Goal: Task Accomplishment & Management: Use online tool/utility

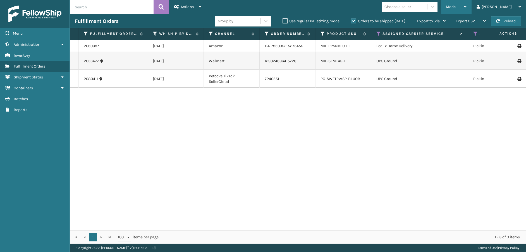
click at [466, 11] on div "Mode" at bounding box center [456, 7] width 21 height 14
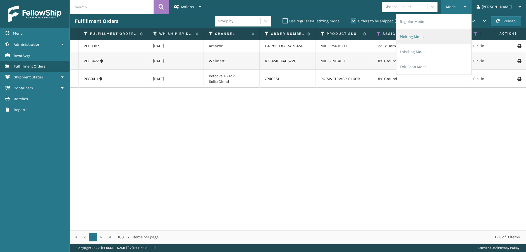
click at [448, 36] on li "Picking Mode" at bounding box center [433, 36] width 75 height 15
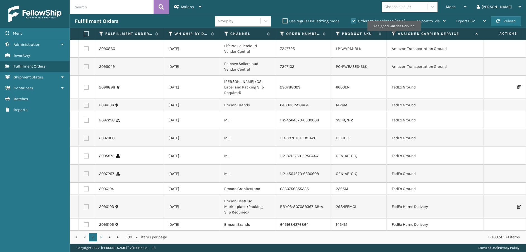
click at [393, 35] on icon at bounding box center [394, 33] width 4 height 5
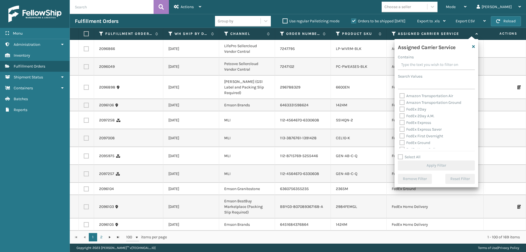
click at [403, 96] on label "Amazon Transportation Air" at bounding box center [426, 95] width 54 height 5
click at [400, 96] on input "Amazon Transportation Air" at bounding box center [399, 95] width 0 height 4
checkbox input "true"
click at [400, 102] on label "Amazon Transportation Ground" at bounding box center [430, 102] width 62 height 5
click at [400, 102] on input "Amazon Transportation Ground" at bounding box center [399, 101] width 0 height 4
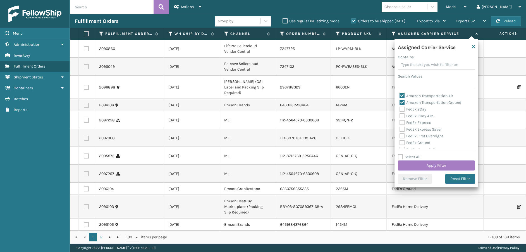
click at [400, 100] on label "Amazon Transportation Ground" at bounding box center [430, 102] width 62 height 5
click at [400, 100] on input "Amazon Transportation Ground" at bounding box center [399, 101] width 0 height 4
checkbox input "false"
click at [400, 98] on label "Amazon Transportation Air" at bounding box center [426, 95] width 54 height 5
click at [400, 96] on input "Amazon Transportation Air" at bounding box center [399, 95] width 0 height 4
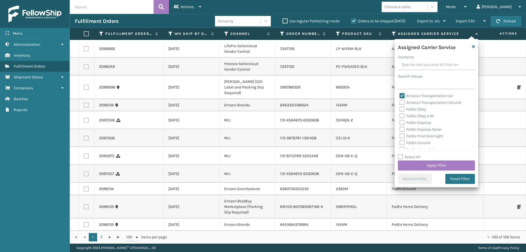
checkbox input "false"
click at [402, 108] on label "FedEx 2Day" at bounding box center [412, 109] width 27 height 5
click at [400, 108] on input "FedEx 2Day" at bounding box center [399, 108] width 0 height 4
checkbox input "true"
click at [402, 116] on label "FedEx 2Day A.M." at bounding box center [416, 116] width 35 height 5
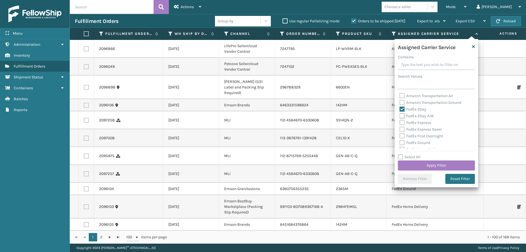
click at [400, 116] on input "FedEx 2Day A.M." at bounding box center [399, 115] width 0 height 4
checkbox input "true"
click at [402, 124] on label "FedEx Express" at bounding box center [415, 122] width 32 height 5
click at [400, 123] on input "FedEx Express" at bounding box center [399, 121] width 0 height 4
checkbox input "true"
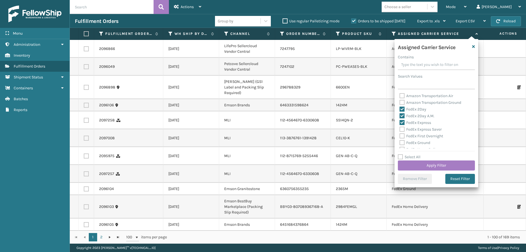
click at [402, 128] on label "FedEx Express Saver" at bounding box center [420, 129] width 42 height 5
click at [400, 128] on input "FedEx Express Saver" at bounding box center [399, 128] width 0 height 4
checkbox input "true"
click at [402, 135] on label "FedEx First Overnight" at bounding box center [421, 136] width 44 height 5
click at [400, 135] on input "FedEx First Overnight" at bounding box center [399, 135] width 0 height 4
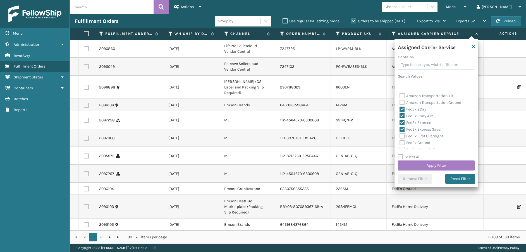
checkbox input "true"
click at [402, 143] on label "FedEx Ground" at bounding box center [414, 142] width 31 height 5
click at [400, 143] on input "FedEx Ground" at bounding box center [399, 142] width 0 height 4
checkbox input "true"
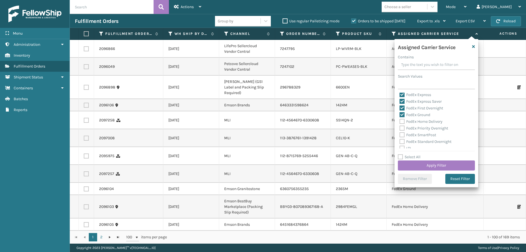
click at [401, 121] on label "FedEx Home Delivery" at bounding box center [420, 121] width 43 height 5
click at [400, 121] on input "FedEx Home Delivery" at bounding box center [399, 120] width 0 height 4
checkbox input "true"
click at [401, 127] on label "FedEx Priority Overnight" at bounding box center [423, 128] width 49 height 5
click at [400, 127] on input "FedEx Priority Overnight" at bounding box center [399, 127] width 0 height 4
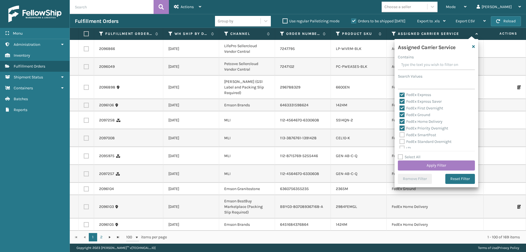
checkbox input "true"
click at [402, 134] on label "FedEx SmartPost" at bounding box center [417, 135] width 37 height 5
click at [400, 134] on input "FedEx SmartPost" at bounding box center [399, 134] width 0 height 4
checkbox input "true"
click at [402, 139] on label "FedEx Standard Overnight" at bounding box center [425, 141] width 52 height 5
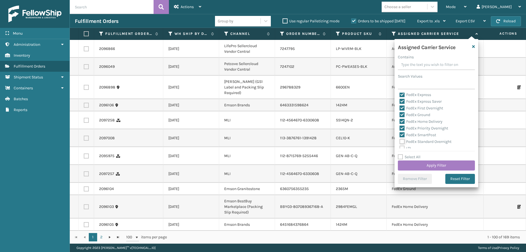
click at [400, 139] on input "FedEx Standard Overnight" at bounding box center [399, 140] width 0 height 4
checkbox input "true"
click at [404, 163] on button "Apply Filter" at bounding box center [436, 165] width 77 height 10
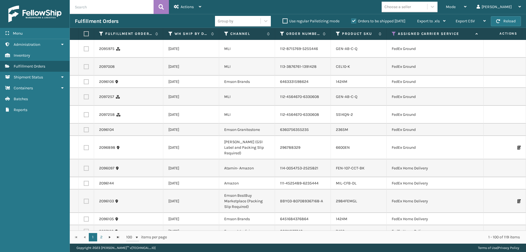
click at [84, 35] on label at bounding box center [85, 33] width 3 height 5
click at [84, 35] on input "checkbox" at bounding box center [84, 34] width 0 height 4
checkbox input "true"
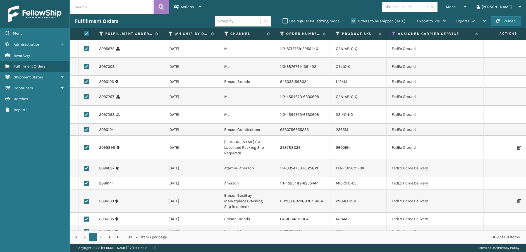
checkbox input "true"
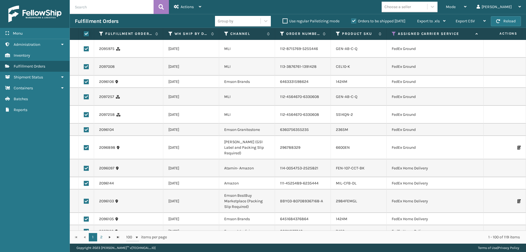
checkbox input "true"
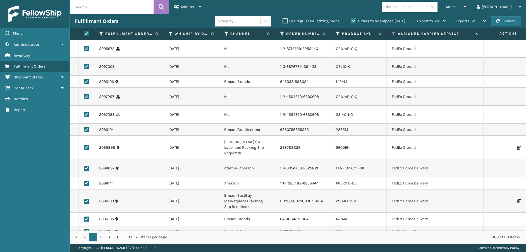
checkbox input "true"
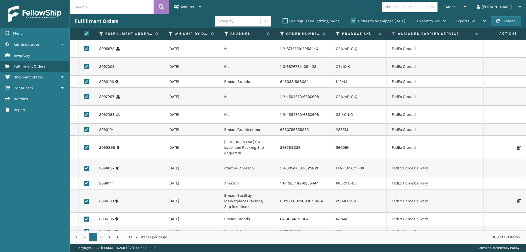
checkbox input "true"
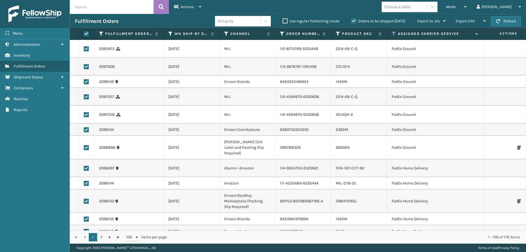
checkbox input "true"
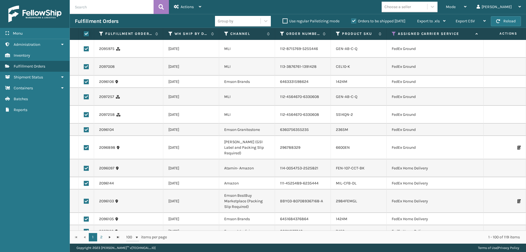
checkbox input "true"
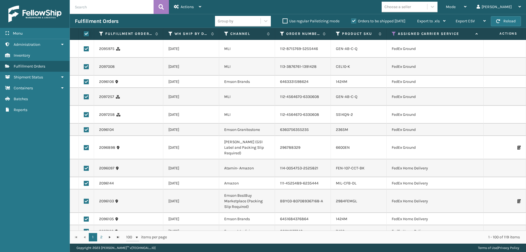
checkbox input "true"
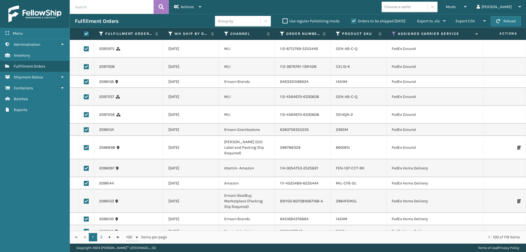
checkbox input "true"
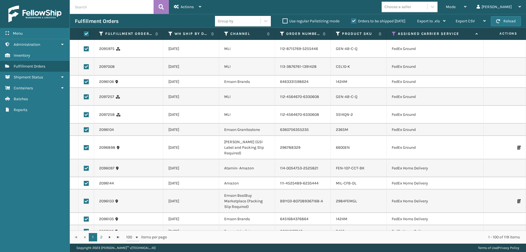
checkbox input "true"
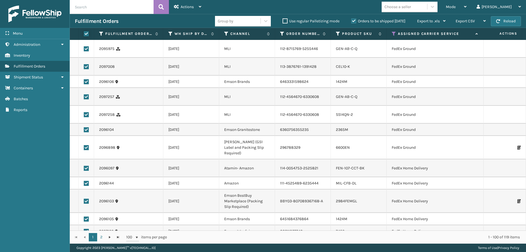
checkbox input "true"
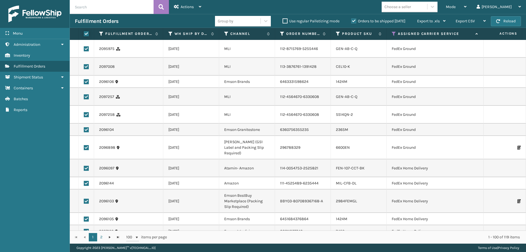
checkbox input "true"
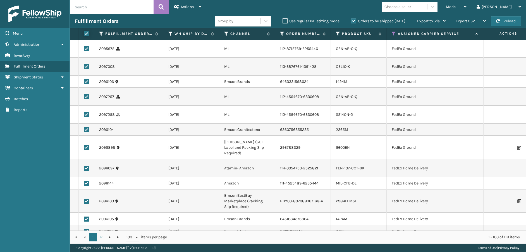
checkbox input "true"
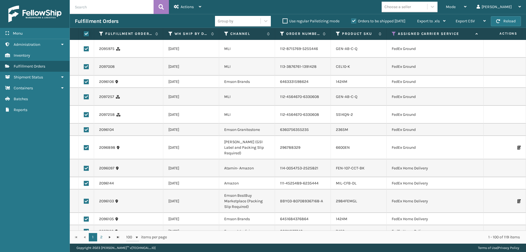
checkbox input "true"
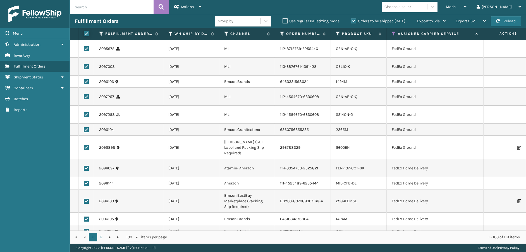
checkbox input "true"
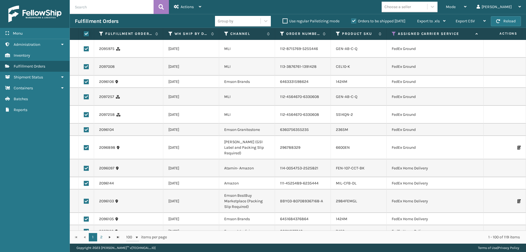
checkbox input "true"
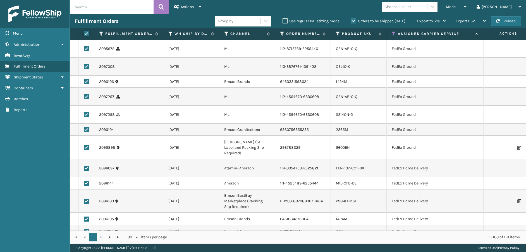
checkbox input "true"
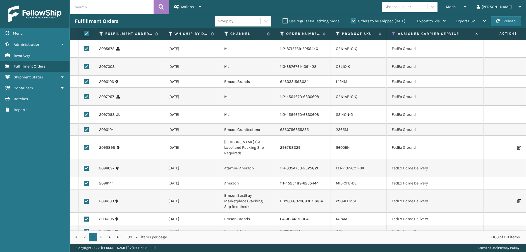
checkbox input "true"
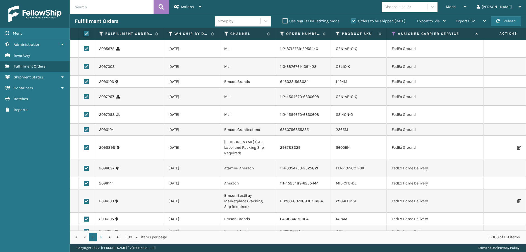
checkbox input "true"
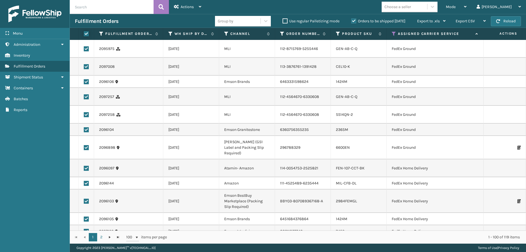
checkbox input "true"
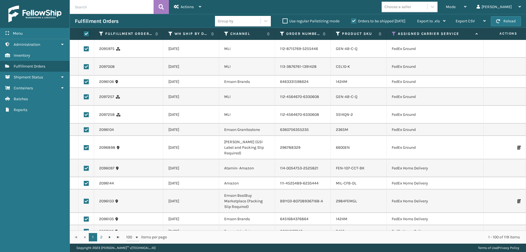
checkbox input "true"
click at [189, 7] on span "Actions" at bounding box center [187, 6] width 13 height 5
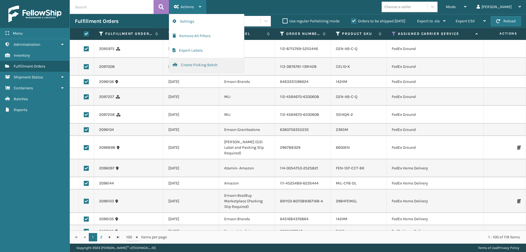
click at [208, 65] on button "Create Picking Batch" at bounding box center [206, 65] width 75 height 15
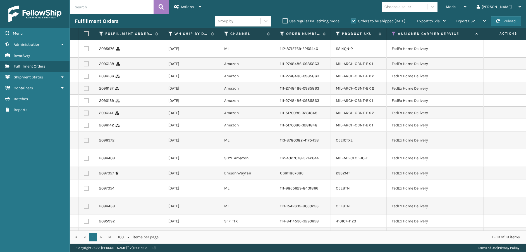
click at [87, 35] on label at bounding box center [85, 33] width 3 height 5
click at [84, 35] on input "checkbox" at bounding box center [84, 34] width 0 height 4
checkbox input "true"
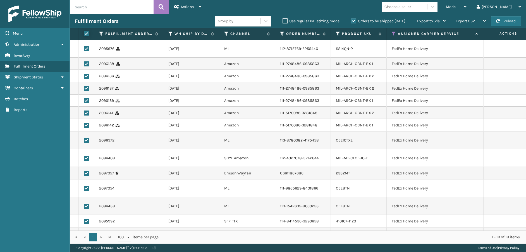
checkbox input "true"
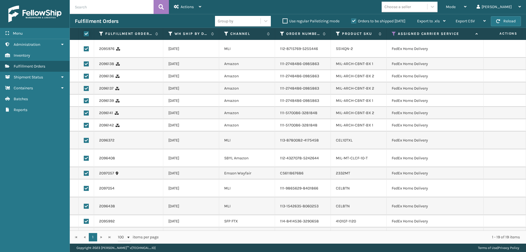
checkbox input "true"
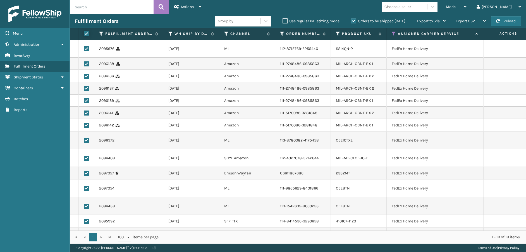
checkbox input "true"
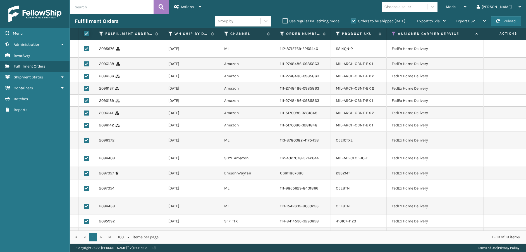
checkbox input "true"
click at [193, 9] on div "Actions" at bounding box center [187, 7] width 27 height 14
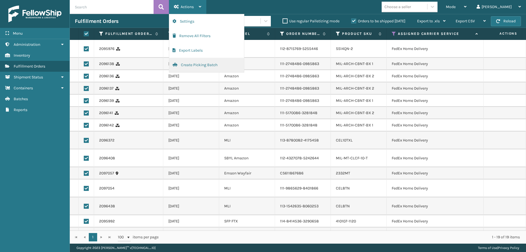
click at [196, 64] on button "Create Picking Batch" at bounding box center [206, 65] width 75 height 15
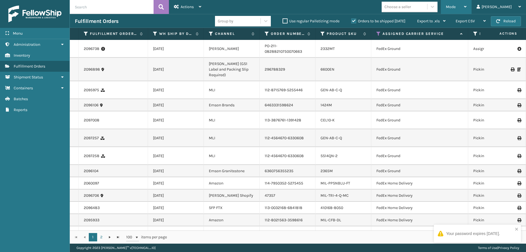
click at [455, 4] on span "Mode" at bounding box center [451, 6] width 10 height 5
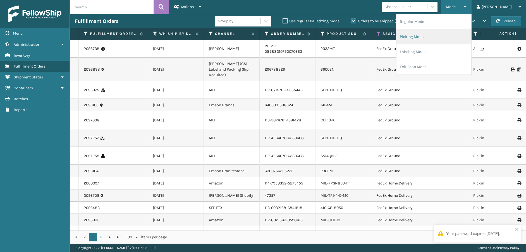
click at [450, 33] on li "Picking Mode" at bounding box center [433, 36] width 75 height 15
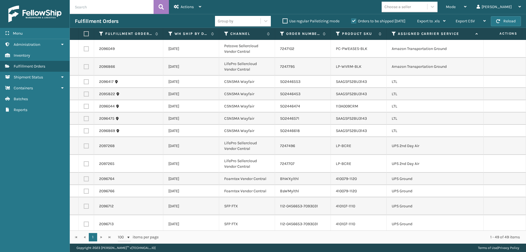
click at [392, 33] on icon at bounding box center [394, 33] width 4 height 5
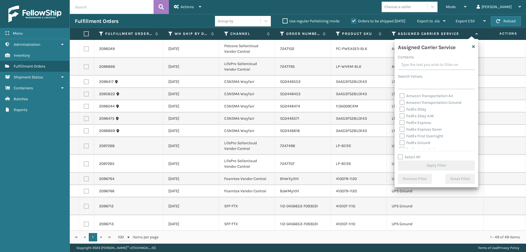
click at [401, 96] on label "Amazon Transportation Air" at bounding box center [426, 95] width 54 height 5
click at [400, 96] on input "Amazon Transportation Air" at bounding box center [399, 95] width 0 height 4
checkbox input "true"
click at [400, 102] on label "Amazon Transportation Ground" at bounding box center [430, 102] width 62 height 5
click at [400, 102] on input "Amazon Transportation Ground" at bounding box center [399, 101] width 0 height 4
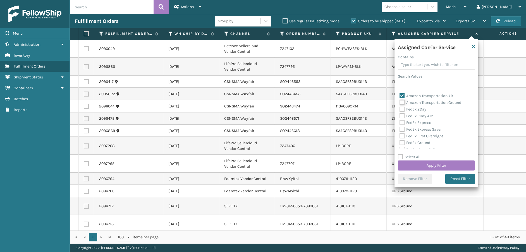
checkbox input "true"
click at [447, 163] on button "Apply Filter" at bounding box center [436, 165] width 77 height 10
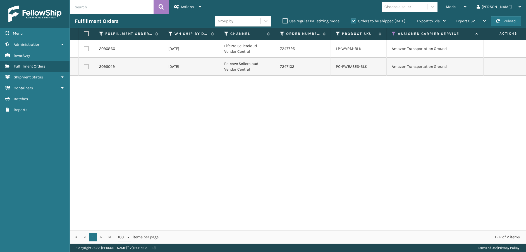
click at [84, 48] on label at bounding box center [86, 48] width 5 height 5
click at [84, 48] on input "checkbox" at bounding box center [84, 48] width 0 height 4
checkbox input "true"
click at [87, 68] on label at bounding box center [86, 66] width 5 height 5
click at [84, 68] on input "checkbox" at bounding box center [84, 66] width 0 height 4
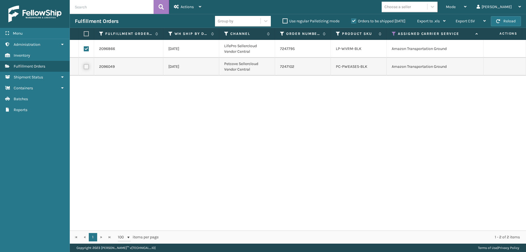
checkbox input "true"
click at [185, 6] on span "Actions" at bounding box center [187, 6] width 13 height 5
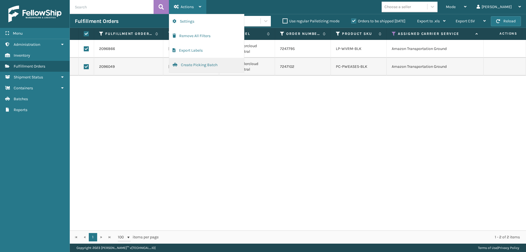
click at [187, 65] on button "Create Picking Batch" at bounding box center [206, 65] width 75 height 15
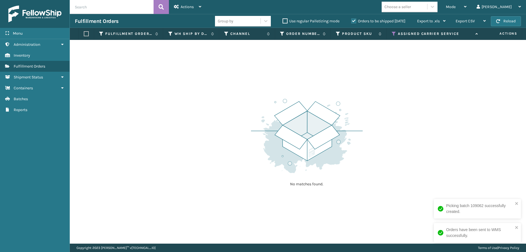
click at [393, 32] on icon at bounding box center [394, 33] width 4 height 5
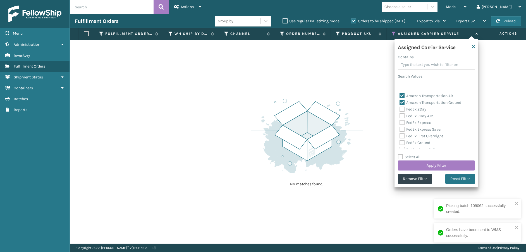
click at [402, 95] on label "Amazon Transportation Air" at bounding box center [426, 95] width 54 height 5
click at [400, 95] on input "Amazon Transportation Air" at bounding box center [399, 95] width 0 height 4
checkbox input "false"
click at [402, 102] on label "Amazon Transportation Ground" at bounding box center [430, 102] width 62 height 5
click at [400, 102] on input "Amazon Transportation Ground" at bounding box center [399, 101] width 0 height 4
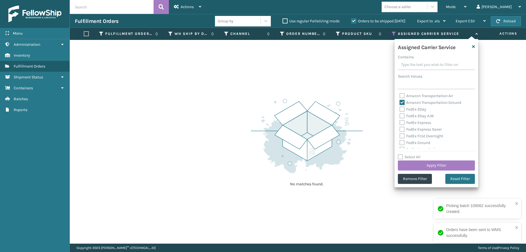
checkbox input "false"
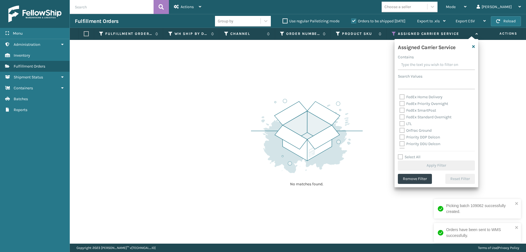
scroll to position [56, 0]
click at [401, 127] on label "OnTrac Ground" at bounding box center [415, 127] width 32 height 5
click at [400, 127] on input "OnTrac Ground" at bounding box center [399, 126] width 0 height 4
checkbox input "true"
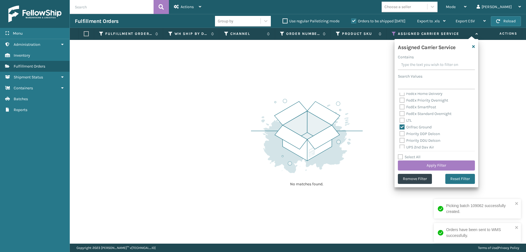
click at [402, 134] on label "Priority DDP Delcon" at bounding box center [419, 133] width 40 height 5
click at [400, 134] on input "Priority DDP Delcon" at bounding box center [399, 133] width 0 height 4
checkbox input "true"
click at [402, 140] on label "Priority DDU Delcon" at bounding box center [419, 140] width 41 height 5
click at [400, 140] on input "Priority DDU Delcon" at bounding box center [399, 139] width 0 height 4
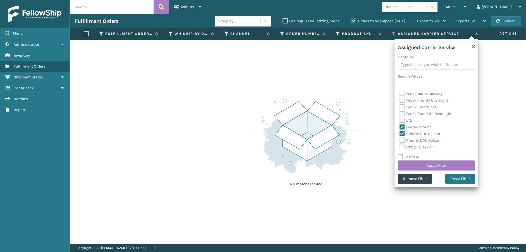
checkbox input "true"
click at [402, 146] on label "UPS 2nd Day Air" at bounding box center [416, 147] width 34 height 5
click at [400, 146] on input "UPS 2nd Day Air" at bounding box center [399, 146] width 0 height 4
checkbox input "true"
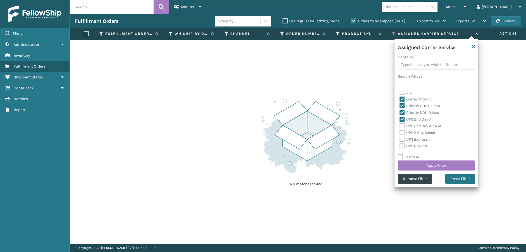
click at [403, 126] on label "UPS 2nd Day Air A.M." at bounding box center [420, 126] width 42 height 5
click at [400, 126] on input "UPS 2nd Day Air A.M." at bounding box center [399, 125] width 0 height 4
checkbox input "true"
click at [403, 131] on label "UPS 3 Day Select" at bounding box center [417, 132] width 36 height 5
click at [400, 131] on input "UPS 3 Day Select" at bounding box center [399, 131] width 0 height 4
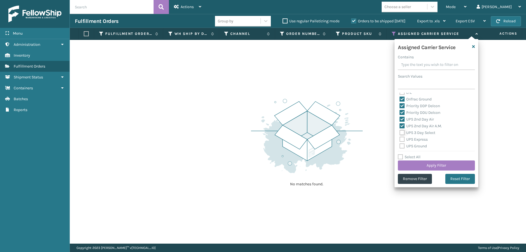
checkbox input "true"
click at [402, 139] on label "UPS Express" at bounding box center [413, 139] width 28 height 5
click at [400, 139] on input "UPS Express" at bounding box center [399, 138] width 0 height 4
checkbox input "true"
click at [402, 145] on label "UPS Ground" at bounding box center [412, 146] width 27 height 5
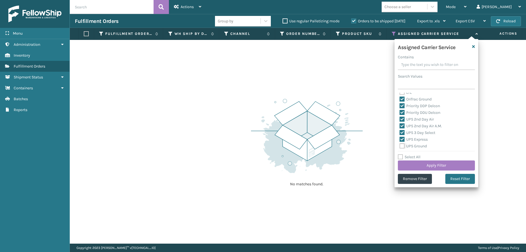
click at [400, 145] on input "UPS Ground" at bounding box center [399, 145] width 0 height 4
checkbox input "true"
click at [402, 124] on label "UPS Next Day Air" at bounding box center [417, 125] width 36 height 5
click at [400, 124] on input "UPS Next Day Air" at bounding box center [399, 124] width 0 height 4
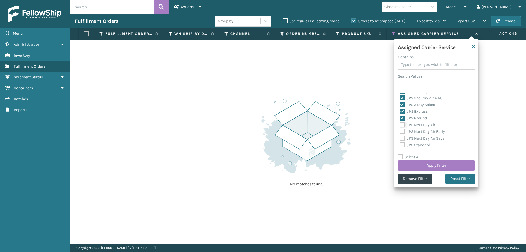
checkbox input "true"
click at [402, 133] on label "UPS Next Day Air Early" at bounding box center [421, 131] width 45 height 5
click at [400, 132] on input "UPS Next Day Air Early" at bounding box center [399, 130] width 0 height 4
checkbox input "true"
drag, startPoint x: 402, startPoint y: 138, endPoint x: 402, endPoint y: 143, distance: 4.2
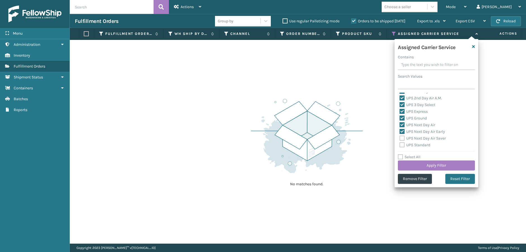
click at [402, 139] on label "UPS Next Day Air Saver" at bounding box center [422, 138] width 46 height 5
click at [400, 139] on input "UPS Next Day Air Saver" at bounding box center [399, 137] width 0 height 4
checkbox input "true"
click at [403, 145] on label "UPS Standard" at bounding box center [414, 145] width 31 height 5
click at [400, 145] on input "UPS Standard" at bounding box center [399, 144] width 0 height 4
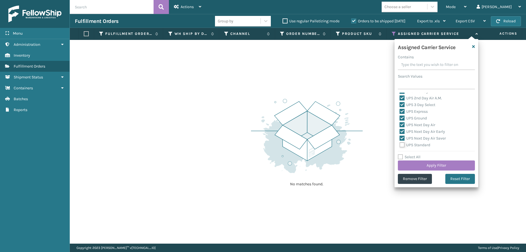
checkbox input "true"
click at [401, 123] on label "UPS SurePost 1LB or Greater" at bounding box center [426, 123] width 55 height 5
click at [400, 123] on input "UPS SurePost 1LB or Greater" at bounding box center [399, 123] width 0 height 4
checkbox input "true"
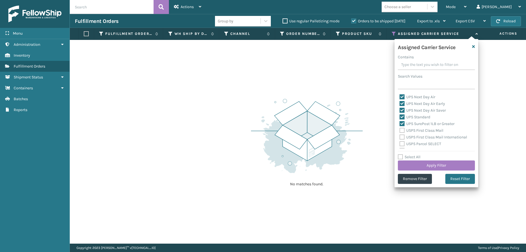
click at [401, 132] on label "USPS First Class Mail" at bounding box center [421, 130] width 44 height 5
click at [400, 131] on input "USPS First Class Mail" at bounding box center [399, 129] width 0 height 4
checkbox input "true"
click at [401, 137] on label "USPS First Class Mail International" at bounding box center [433, 137] width 68 height 5
click at [400, 137] on input "USPS First Class Mail International" at bounding box center [399, 136] width 0 height 4
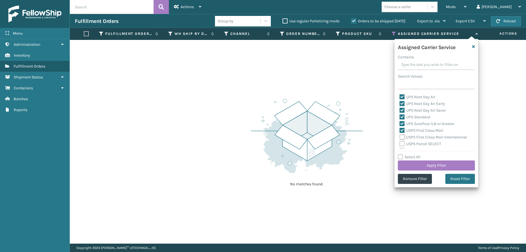
checkbox input "true"
click at [401, 142] on label "USPS Parcel SELECT" at bounding box center [420, 143] width 42 height 5
click at [400, 142] on input "USPS Parcel SELECT" at bounding box center [399, 143] width 0 height 4
checkbox input "true"
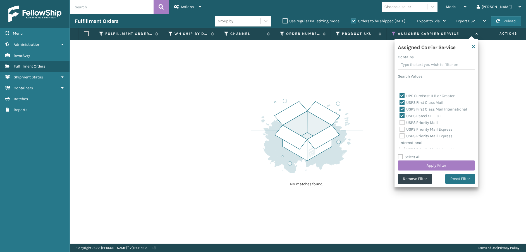
click at [401, 123] on label "USPS Priority Mail" at bounding box center [418, 122] width 38 height 5
click at [400, 123] on input "USPS Priority Mail" at bounding box center [399, 121] width 0 height 4
checkbox input "true"
click at [401, 128] on label "USPS Priority Mail Express" at bounding box center [425, 129] width 53 height 5
click at [400, 128] on input "USPS Priority Mail Express" at bounding box center [399, 128] width 0 height 4
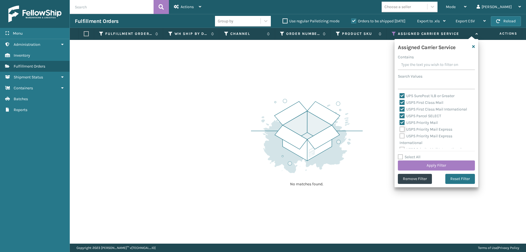
checkbox input "true"
click at [401, 136] on label "USPS Priority Mail Express International" at bounding box center [425, 139] width 53 height 11
click at [400, 136] on input "USPS Priority Mail Express International" at bounding box center [399, 135] width 0 height 4
checkbox input "true"
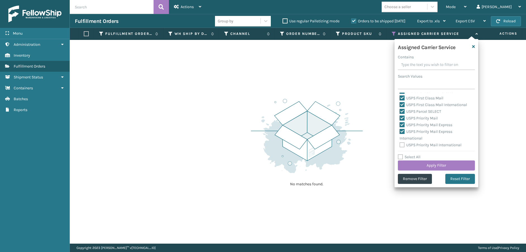
click at [401, 145] on label "USPS Priority Mail International" at bounding box center [430, 145] width 62 height 5
click at [400, 145] on input "USPS Priority Mail International" at bounding box center [399, 144] width 0 height 4
checkbox input "true"
click at [410, 163] on button "Apply Filter" at bounding box center [436, 165] width 77 height 10
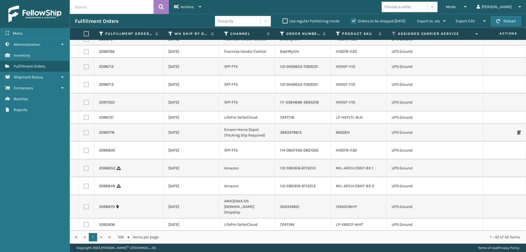
scroll to position [0, 0]
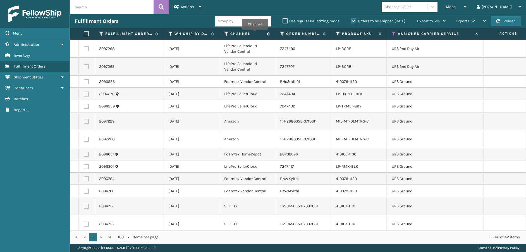
click at [254, 33] on label "Channel" at bounding box center [247, 33] width 34 height 5
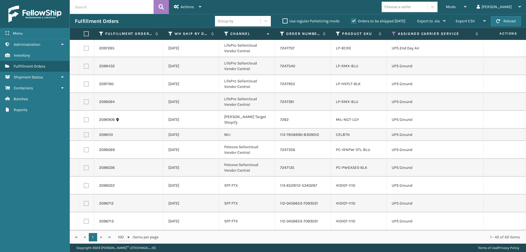
scroll to position [441, 0]
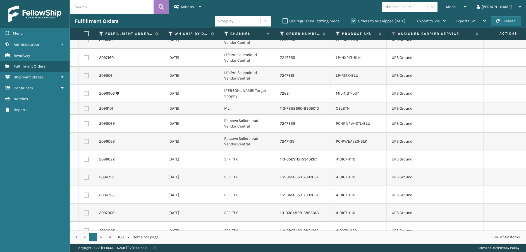
click at [85, 33] on label at bounding box center [85, 33] width 3 height 5
click at [84, 33] on input "checkbox" at bounding box center [84, 34] width 0 height 4
checkbox input "true"
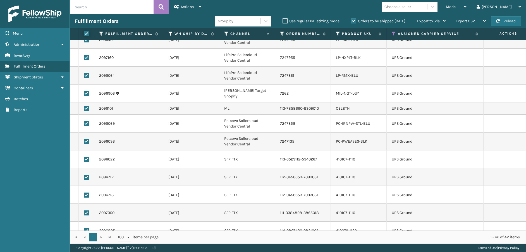
checkbox input "true"
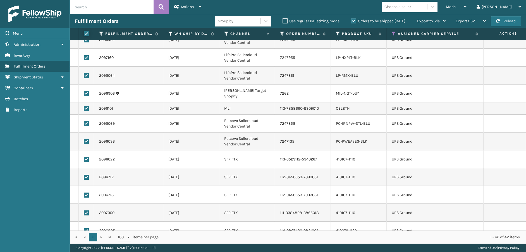
checkbox input "true"
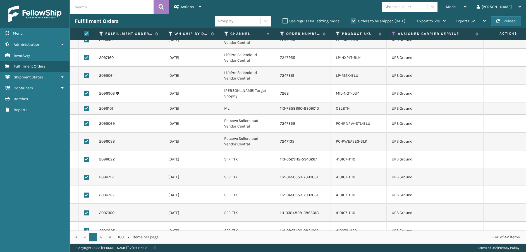
checkbox input "true"
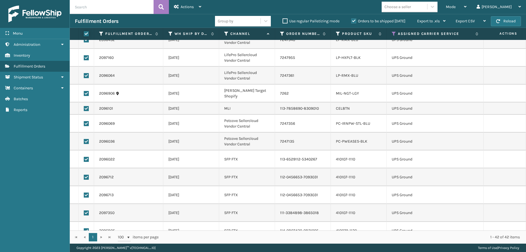
checkbox input "true"
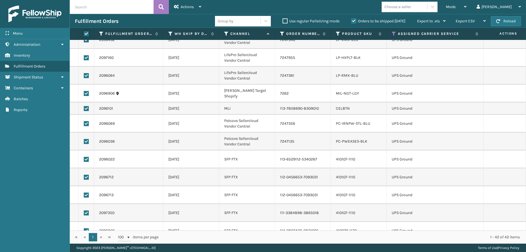
checkbox input "true"
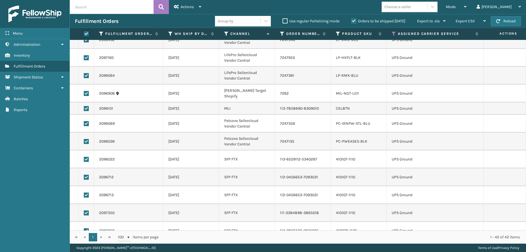
checkbox input "true"
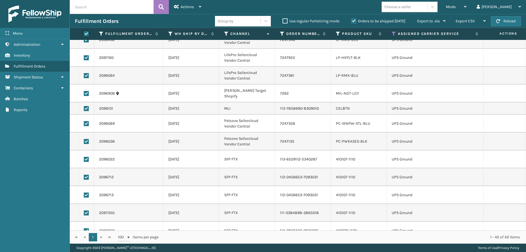
checkbox input "true"
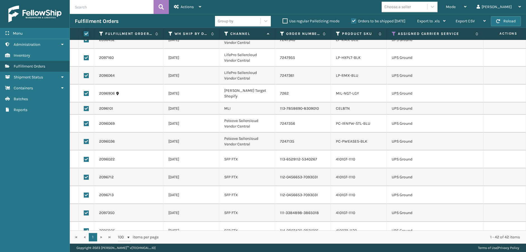
checkbox input "true"
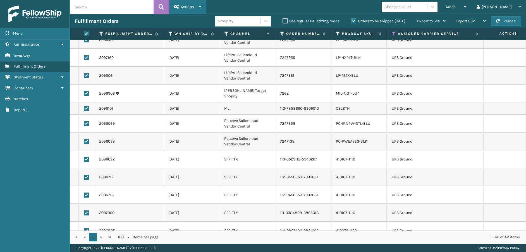
click at [199, 10] on div "Actions" at bounding box center [187, 7] width 27 height 14
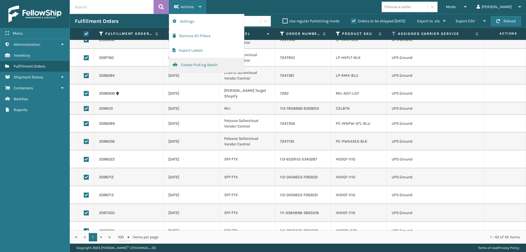
click at [202, 66] on button "Create Picking Batch" at bounding box center [206, 65] width 75 height 15
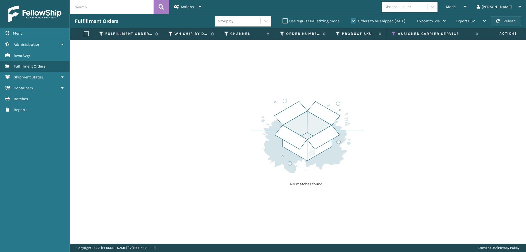
click at [513, 23] on button "Reload" at bounding box center [506, 21] width 30 height 10
click at [391, 33] on th "Assigned Carrier Service" at bounding box center [434, 34] width 97 height 12
click at [395, 33] on icon at bounding box center [394, 33] width 4 height 5
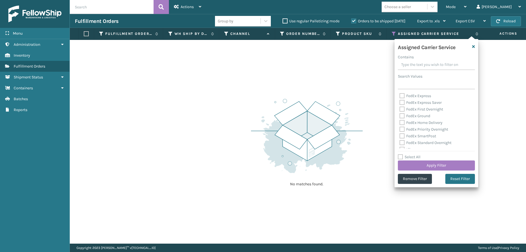
scroll to position [172, 0]
click at [401, 157] on label "Select All" at bounding box center [409, 157] width 23 height 5
click at [401, 154] on input "Select All" at bounding box center [440, 154] width 84 height 1
checkbox input "true"
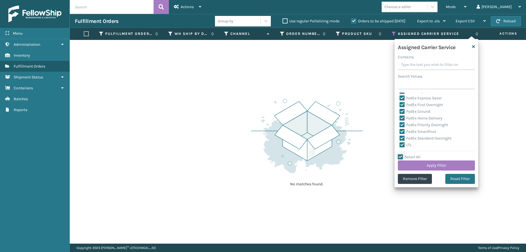
checkbox input "true"
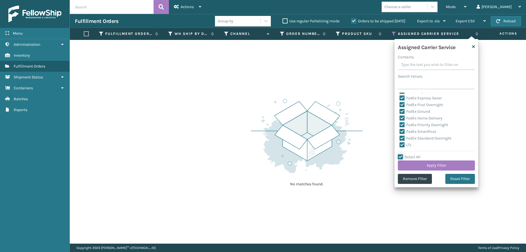
checkbox input "true"
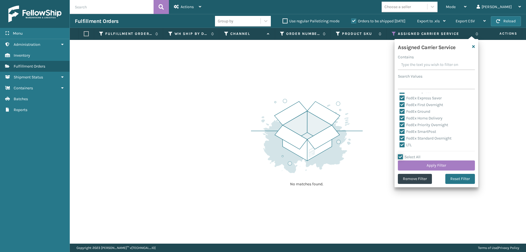
checkbox input "true"
click at [401, 157] on label "Select All" at bounding box center [409, 157] width 23 height 5
click at [401, 154] on input "Select All" at bounding box center [440, 154] width 84 height 1
checkbox input "false"
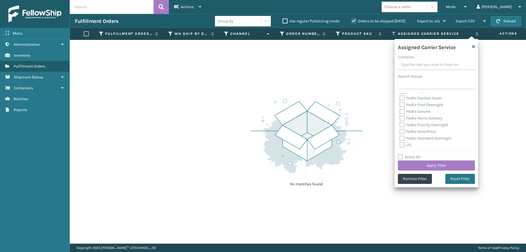
checkbox input "false"
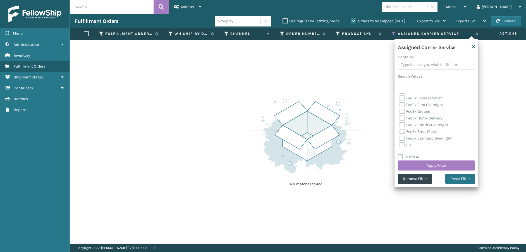
checkbox input "false"
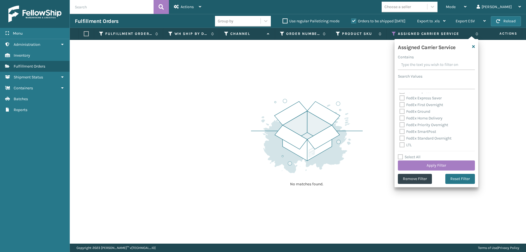
checkbox input "false"
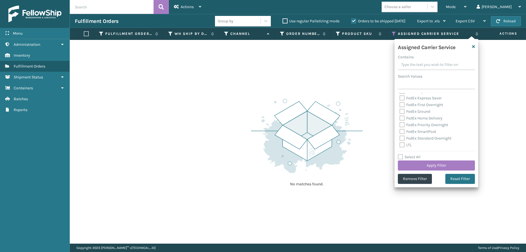
checkbox input "false"
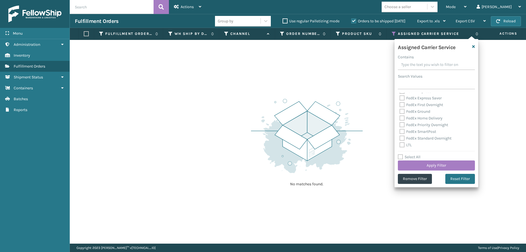
checkbox input "false"
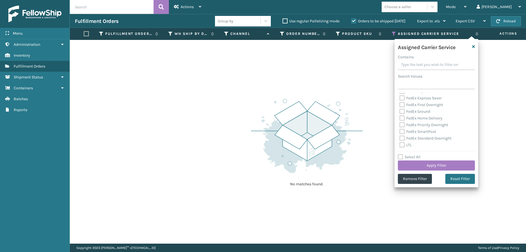
checkbox input "false"
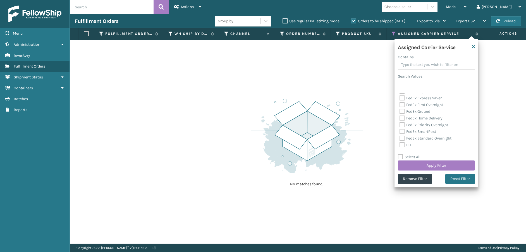
checkbox input "false"
click at [403, 145] on label "LTL" at bounding box center [405, 145] width 12 height 5
click at [400, 145] on input "LTL" at bounding box center [399, 144] width 0 height 4
checkbox input "true"
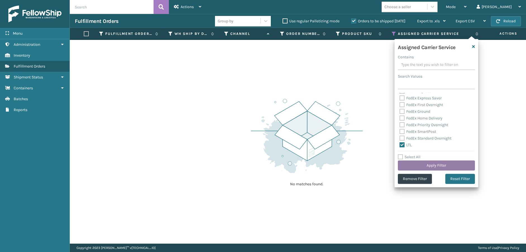
click at [414, 164] on button "Apply Filter" at bounding box center [436, 165] width 77 height 10
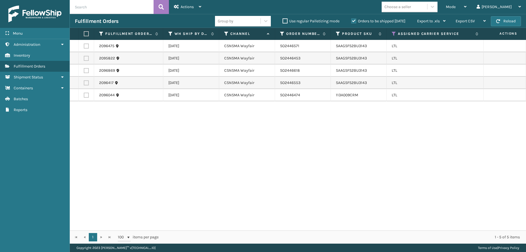
click at [85, 33] on label at bounding box center [85, 33] width 3 height 5
click at [84, 33] on input "checkbox" at bounding box center [84, 34] width 0 height 4
checkbox input "true"
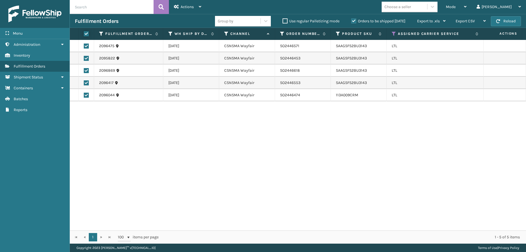
checkbox input "true"
click at [194, 6] on div "Actions" at bounding box center [187, 7] width 27 height 14
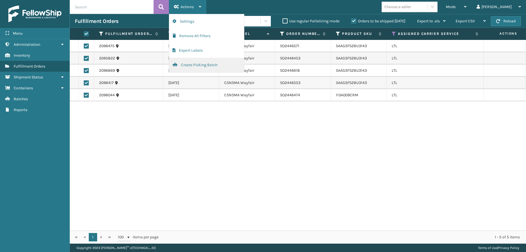
click at [195, 63] on button "Create Picking Batch" at bounding box center [206, 65] width 75 height 15
